Goal: Information Seeking & Learning: Learn about a topic

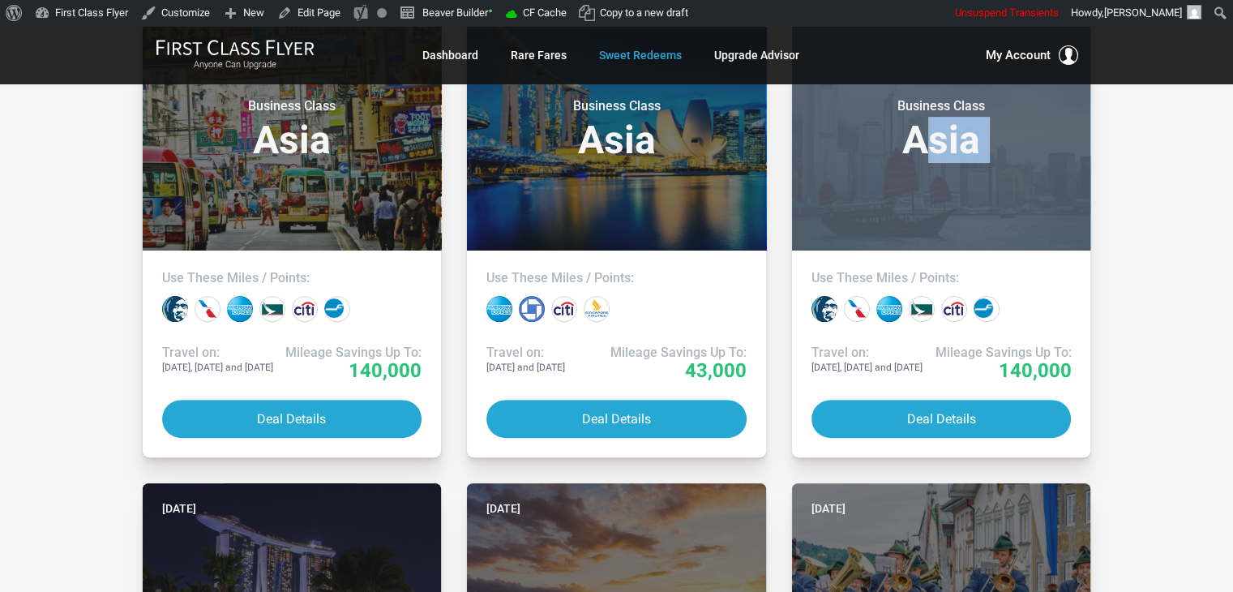
drag, startPoint x: 1167, startPoint y: 199, endPoint x: 1177, endPoint y: 126, distance: 72.9
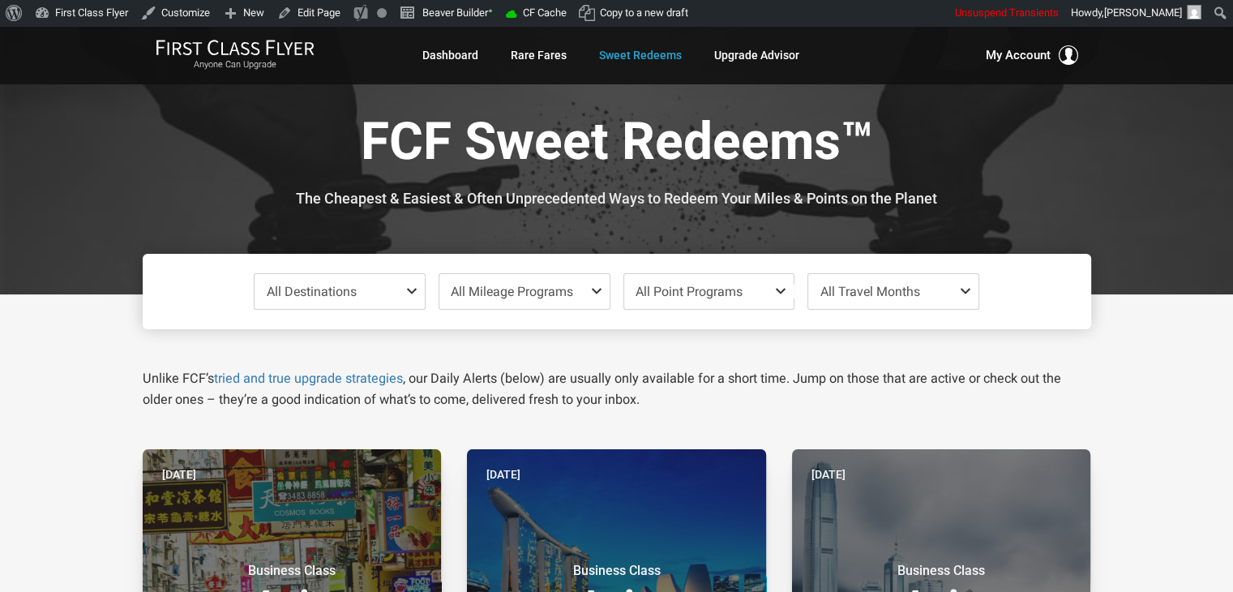
click at [1115, 189] on div at bounding box center [616, 160] width 1233 height 268
click at [1116, 189] on div at bounding box center [616, 160] width 1233 height 268
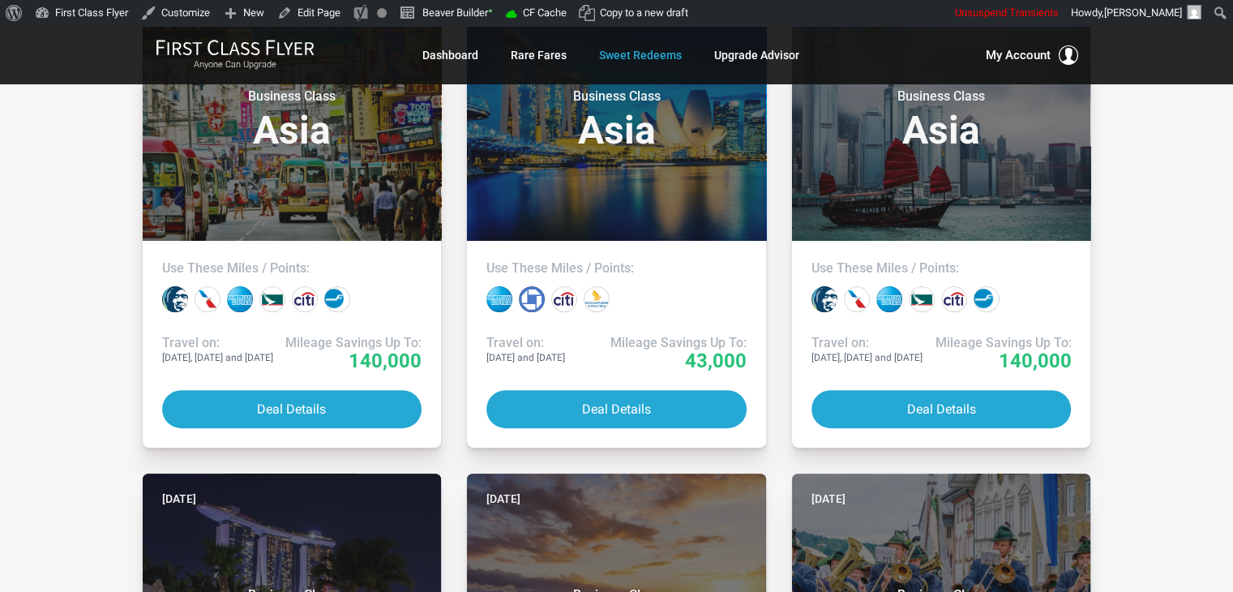
scroll to position [517, 0]
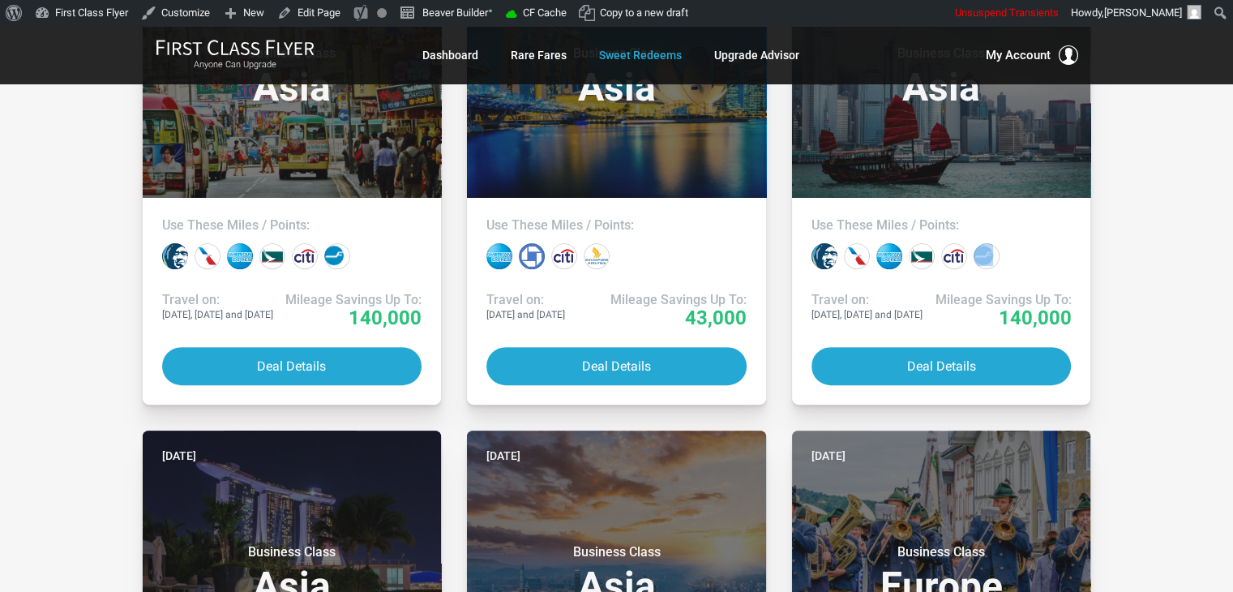
drag, startPoint x: 1142, startPoint y: 253, endPoint x: 1154, endPoint y: 212, distance: 42.6
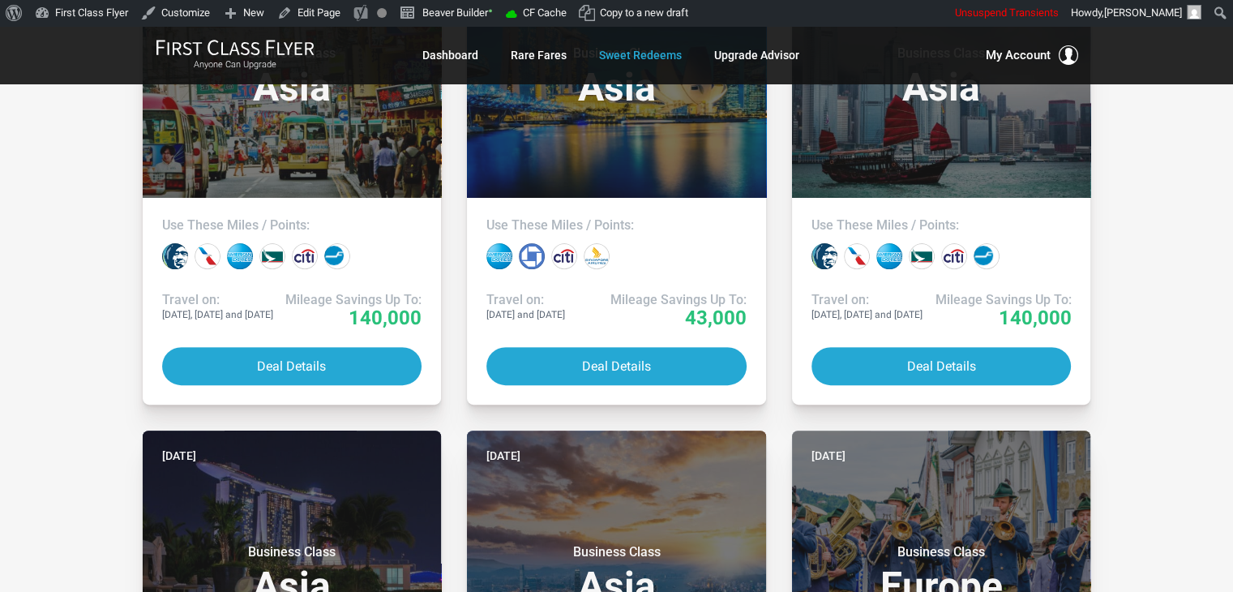
drag, startPoint x: 1167, startPoint y: 182, endPoint x: 1164, endPoint y: 169, distance: 12.6
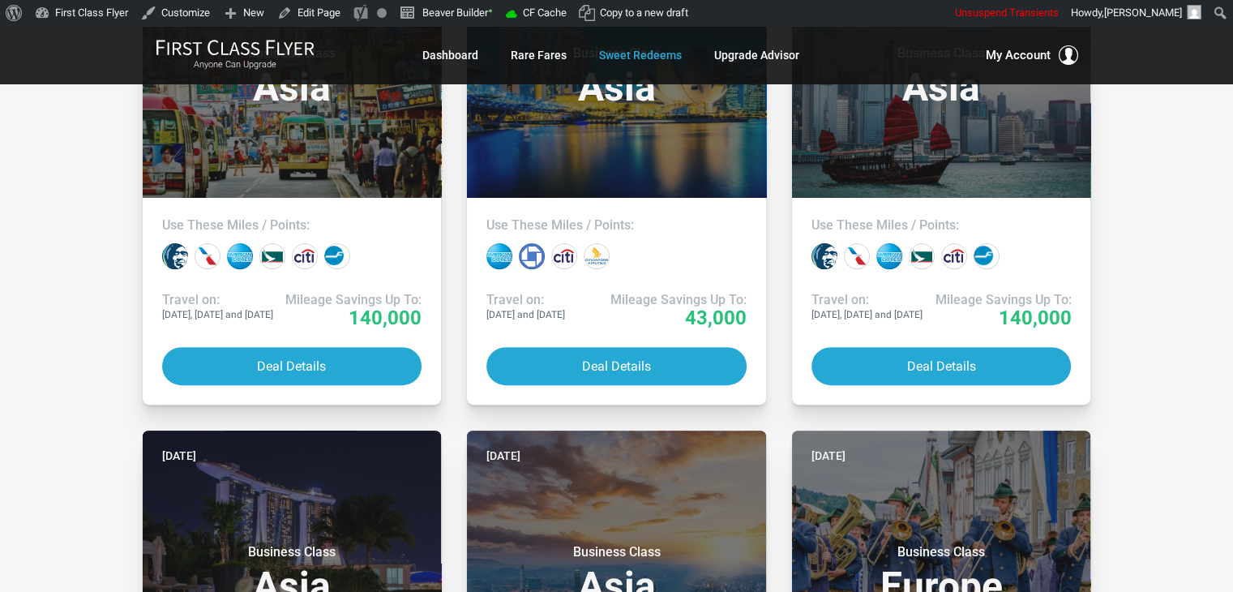
drag, startPoint x: 37, startPoint y: 267, endPoint x: 60, endPoint y: 140, distance: 128.5
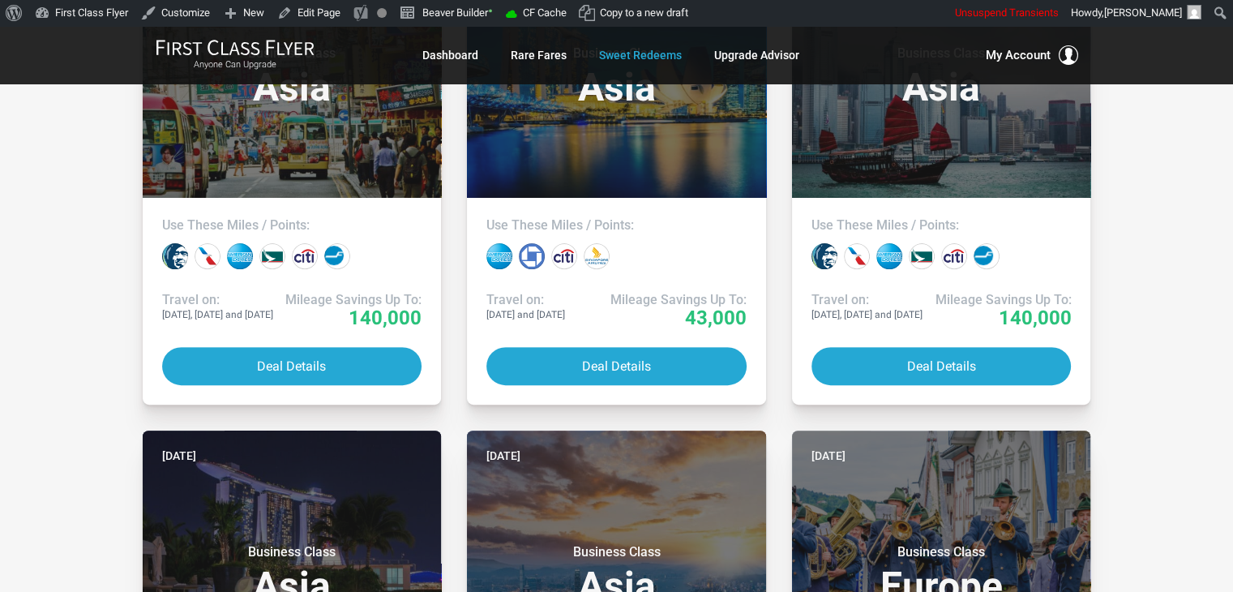
drag, startPoint x: 72, startPoint y: 289, endPoint x: 72, endPoint y: 231, distance: 58.4
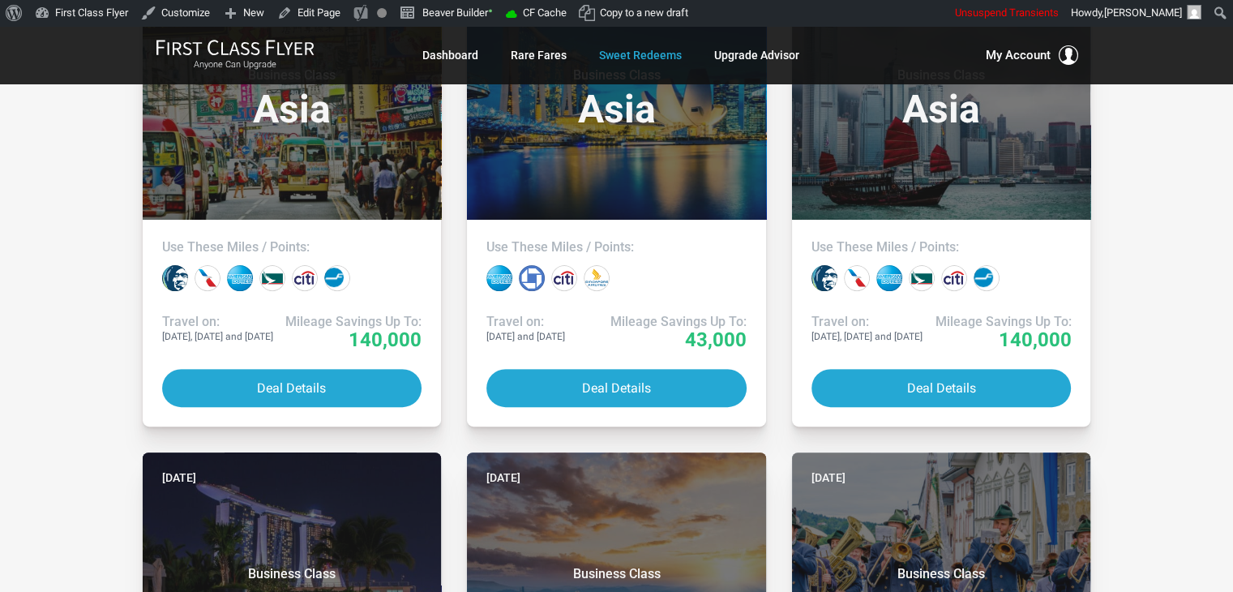
scroll to position [467, 0]
